Goal: Register for event/course

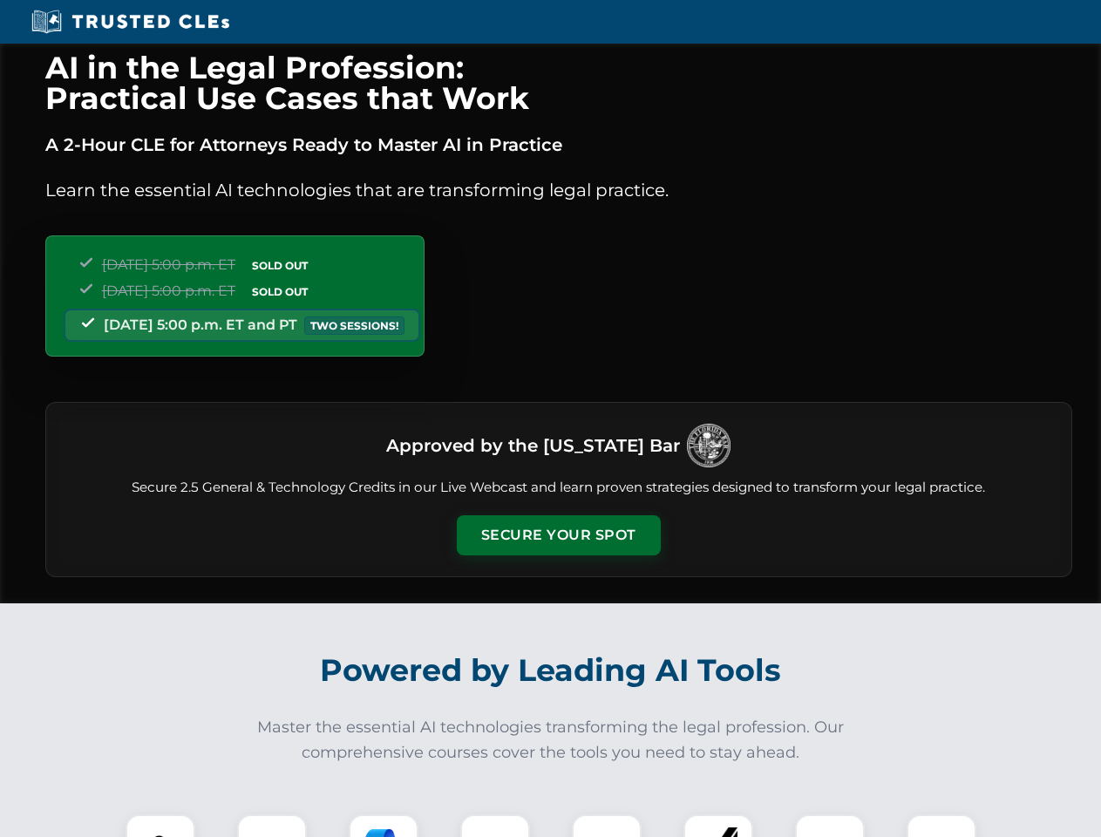
click at [558, 535] on button "Secure Your Spot" at bounding box center [559, 535] width 204 height 40
click at [160, 826] on img at bounding box center [160, 849] width 51 height 51
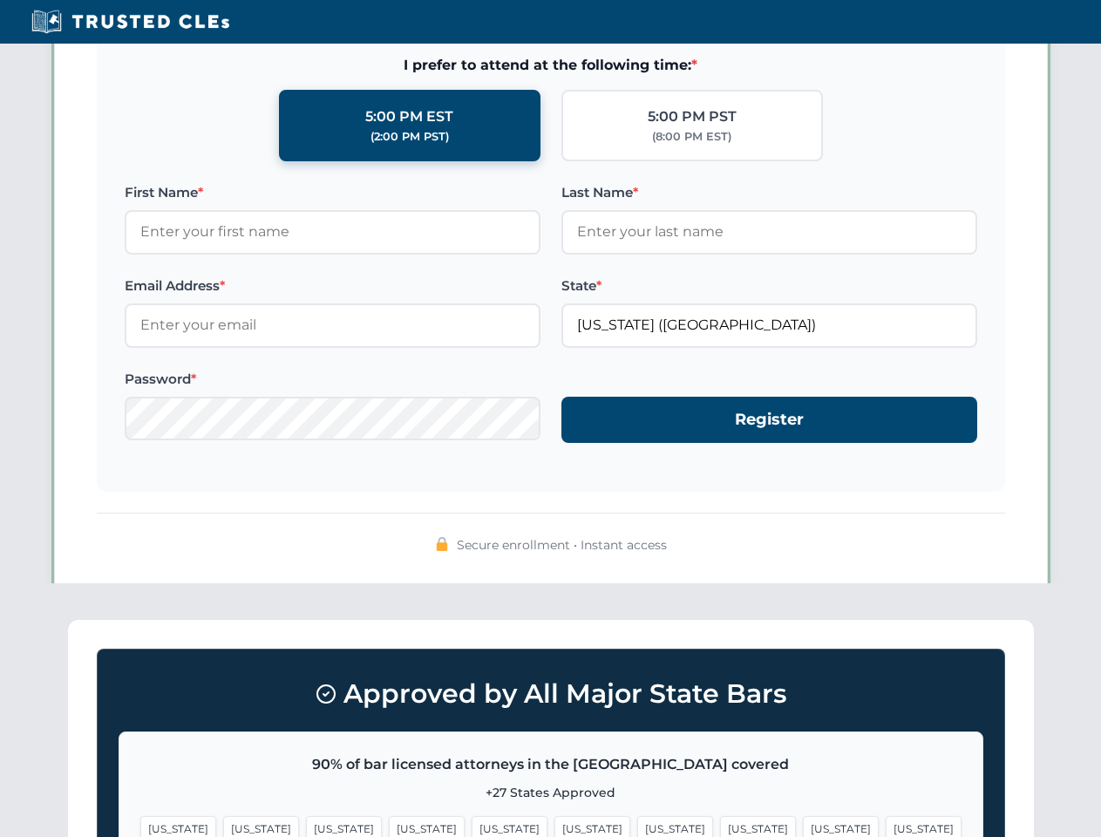
click at [637, 826] on span "[US_STATE]" at bounding box center [675, 828] width 76 height 25
click at [803, 826] on span "[US_STATE]" at bounding box center [841, 828] width 76 height 25
